Goal: Task Accomplishment & Management: Manage account settings

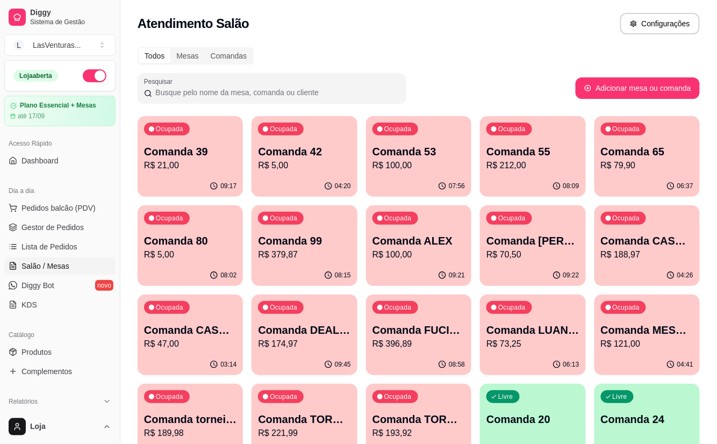
click at [207, 155] on p "Comanda 39" at bounding box center [190, 151] width 92 height 15
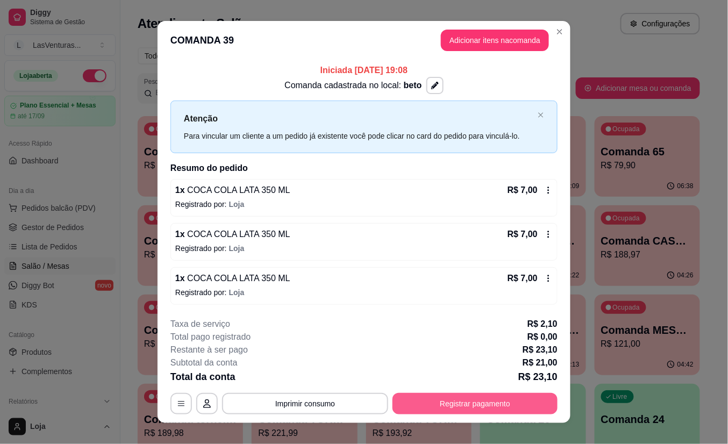
click at [435, 404] on button "Registrar pagamento" at bounding box center [474, 403] width 165 height 21
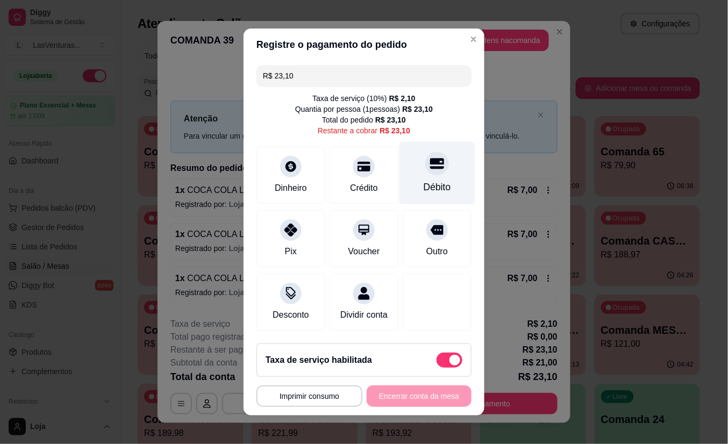
click at [425, 168] on div at bounding box center [437, 164] width 24 height 24
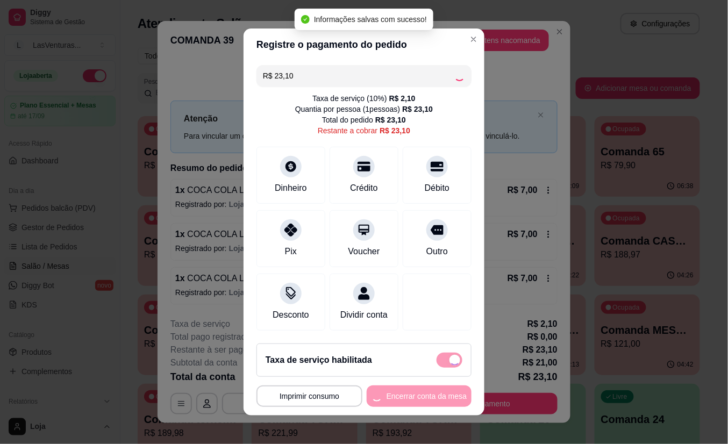
type input "R$ 0,00"
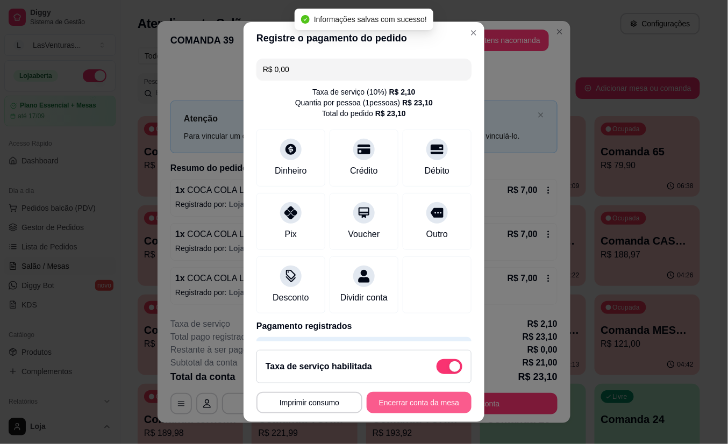
click at [405, 398] on button "Encerrar conta da mesa" at bounding box center [418, 402] width 105 height 21
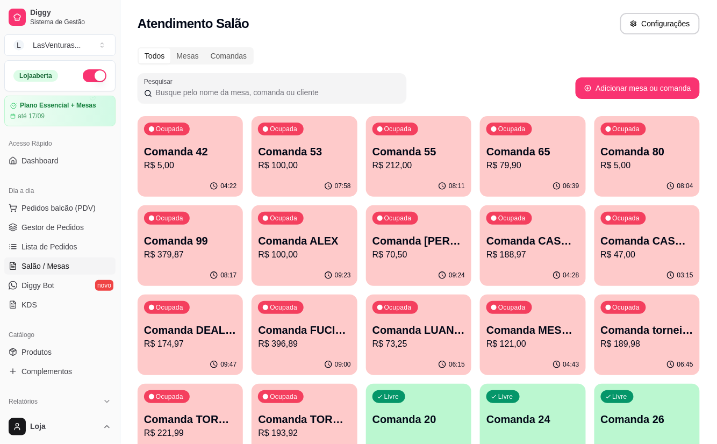
click at [188, 157] on p "Comanda 42" at bounding box center [190, 151] width 92 height 15
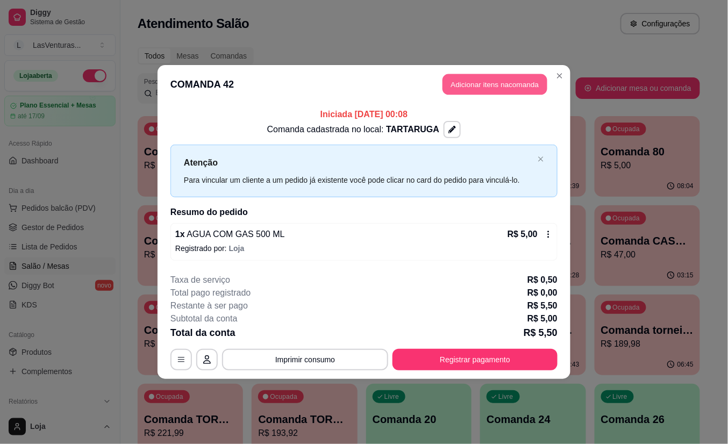
click at [483, 86] on button "Adicionar itens na comanda" at bounding box center [494, 84] width 105 height 21
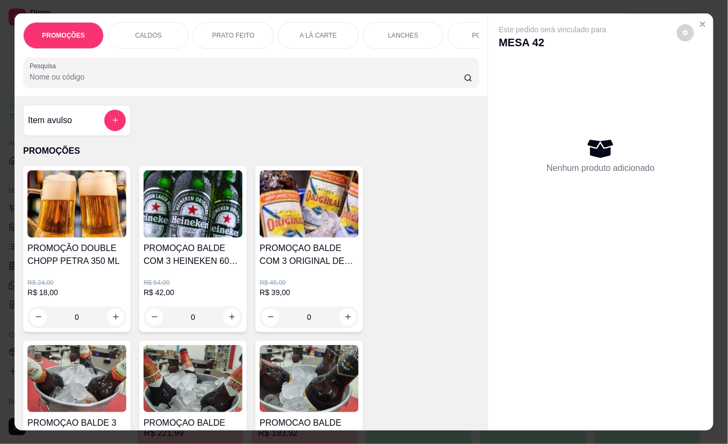
click at [145, 82] on input "Pesquisa" at bounding box center [247, 76] width 434 height 11
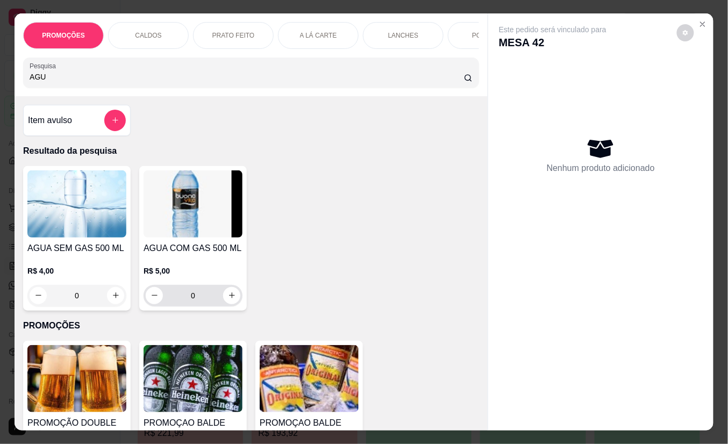
type input "AGU"
click at [224, 292] on div "0" at bounding box center [193, 295] width 95 height 21
click at [228, 300] on icon "increase-product-quantity" at bounding box center [232, 296] width 8 height 8
type input "1"
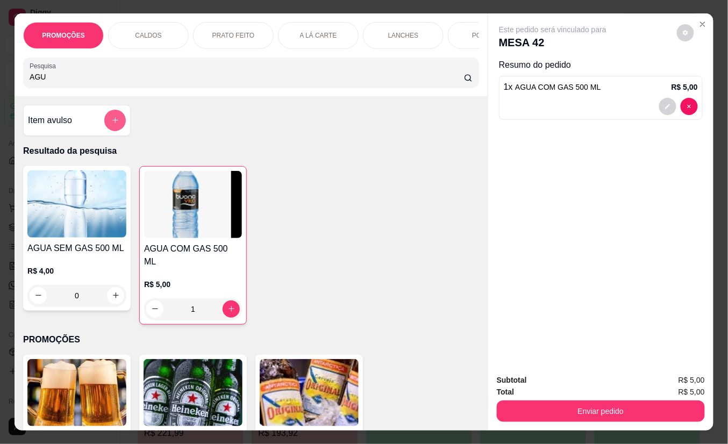
click at [112, 123] on icon "add-separate-item" at bounding box center [115, 120] width 8 height 8
click at [104, 126] on button "add-separate-item" at bounding box center [114, 120] width 21 height 21
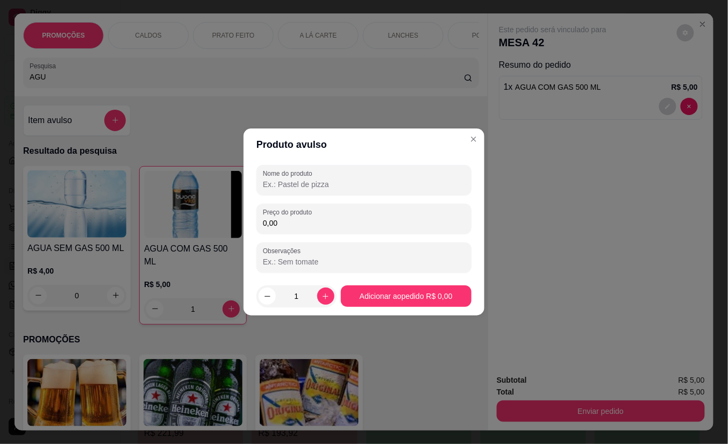
click at [321, 188] on input "Nome do produto" at bounding box center [364, 184] width 202 height 11
type input "CHOCOLATE"
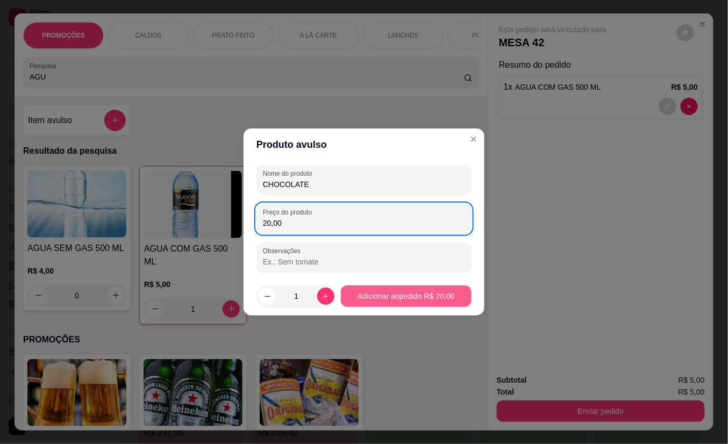
type input "20,00"
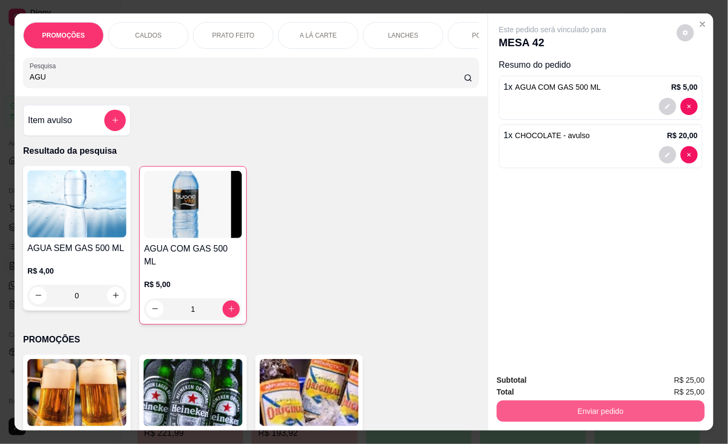
click at [611, 408] on button "Enviar pedido" at bounding box center [600, 410] width 208 height 21
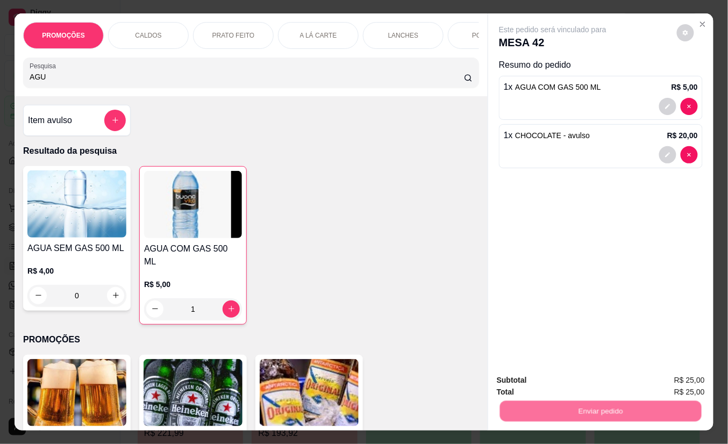
click at [581, 379] on button "Não registrar e enviar pedido" at bounding box center [564, 380] width 109 height 20
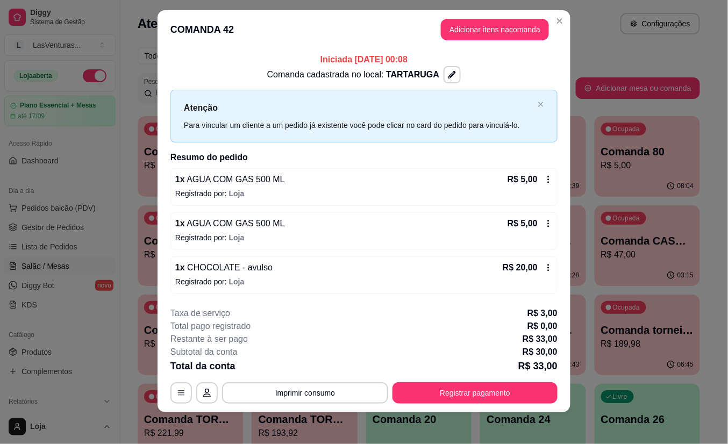
scroll to position [13, 0]
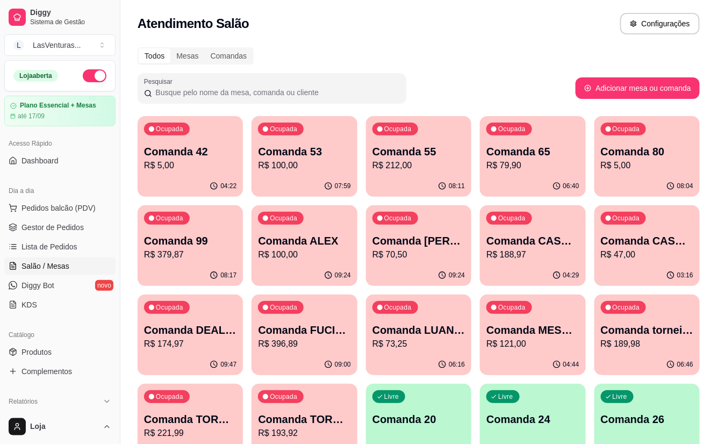
click at [283, 136] on div "Ocupada Comanda 53 R$ 100,00" at bounding box center [303, 146] width 105 height 60
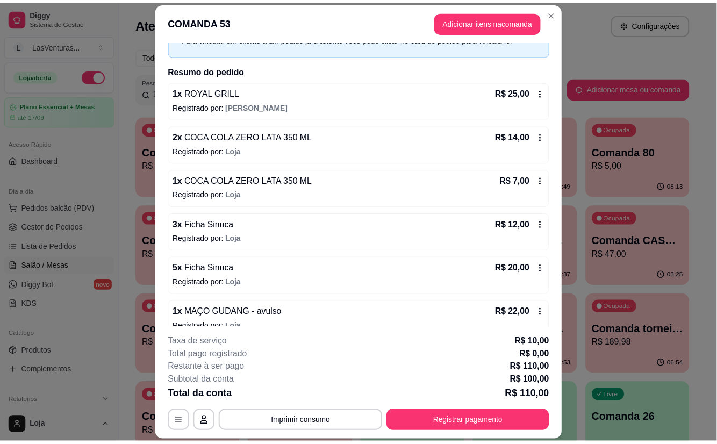
scroll to position [157, 0]
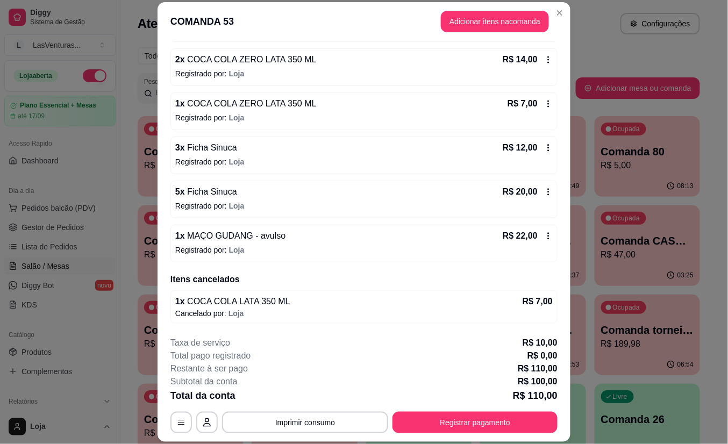
drag, startPoint x: 297, startPoint y: 436, endPoint x: 289, endPoint y: 429, distance: 11.0
click at [297, 435] on footer "**********" at bounding box center [363, 385] width 413 height 114
click at [289, 429] on button "Imprimir consumo" at bounding box center [305, 422] width 166 height 21
click at [306, 398] on button "IMPRESSORA" at bounding box center [303, 397] width 78 height 17
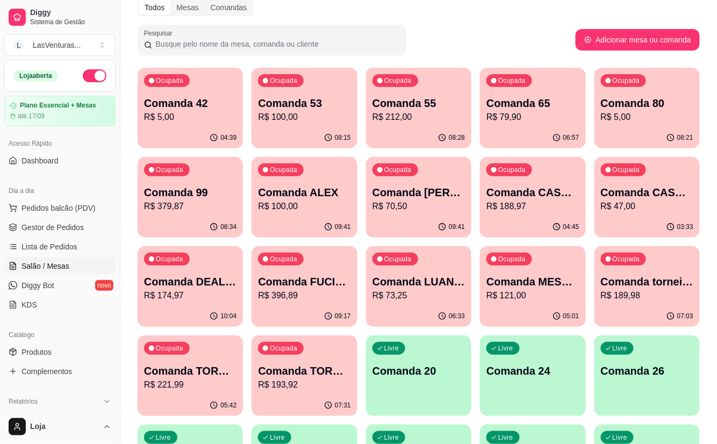
scroll to position [71, 0]
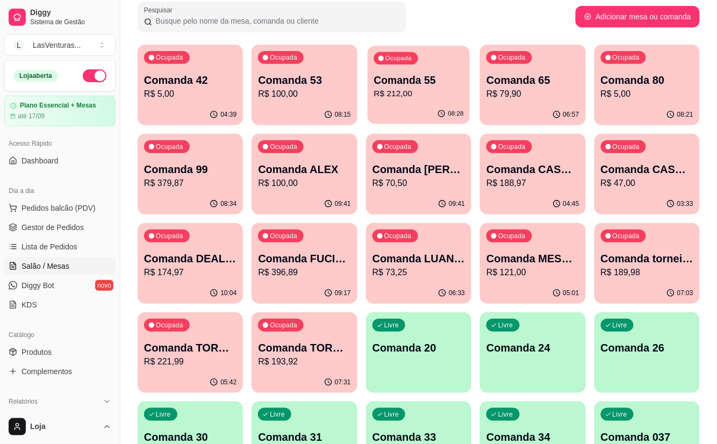
click at [426, 63] on div "Ocupada Comanda 55 R$ 212,00" at bounding box center [419, 75] width 102 height 58
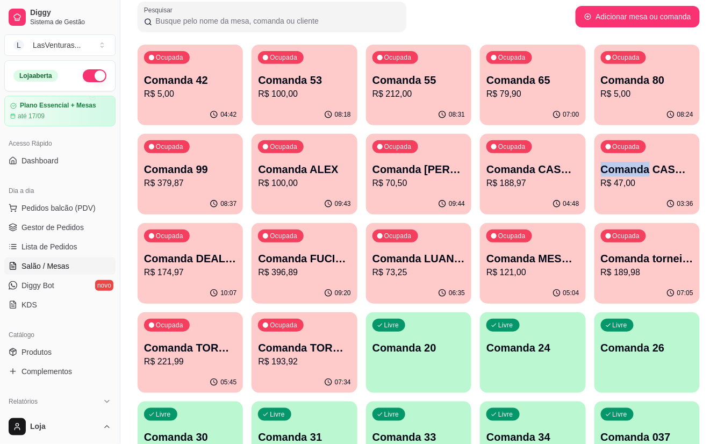
click at [555, 103] on div "Ocupada Comanda 65 R$ 79,90" at bounding box center [532, 75] width 105 height 60
click at [623, 89] on p "R$ 5,00" at bounding box center [647, 94] width 92 height 13
click at [203, 168] on p "Comanda 99" at bounding box center [190, 169] width 92 height 15
click at [635, 194] on div "03:36" at bounding box center [646, 203] width 105 height 21
